Goal: Task Accomplishment & Management: Manage account settings

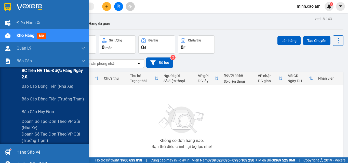
drag, startPoint x: 19, startPoint y: 71, endPoint x: 23, endPoint y: 77, distance: 7.3
click at [19, 72] on div "BC Tiền NV thu được hàng ngày 2.0." at bounding box center [44, 74] width 89 height 13
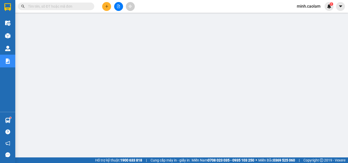
click at [44, 4] on input "text" at bounding box center [58, 7] width 60 height 6
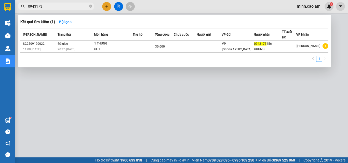
type input "0943173"
click at [168, 107] on div at bounding box center [174, 81] width 348 height 163
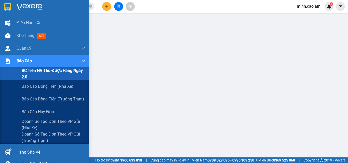
click at [27, 76] on span "BC Tiền NV thu được hàng ngày 2.0." at bounding box center [54, 74] width 64 height 13
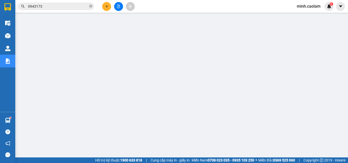
drag, startPoint x: 310, startPoint y: 7, endPoint x: 314, endPoint y: 11, distance: 5.4
click at [263, 8] on span "minh.caolam" at bounding box center [309, 6] width 32 height 6
click at [263, 15] on span "Đăng xuất" at bounding box center [311, 16] width 21 height 6
